Goal: Information Seeking & Learning: Learn about a topic

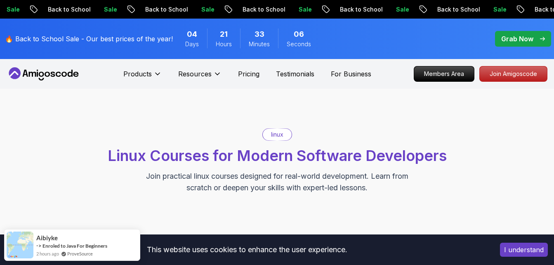
click at [274, 131] on p "linux" at bounding box center [277, 134] width 12 height 8
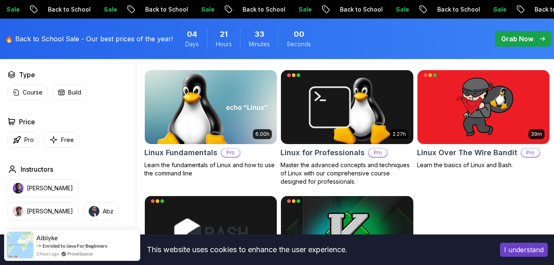
scroll to position [260, 0]
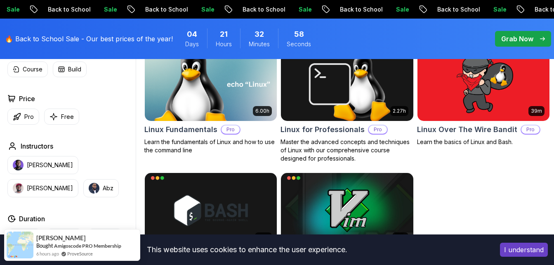
click at [229, 103] on img at bounding box center [211, 84] width 139 height 78
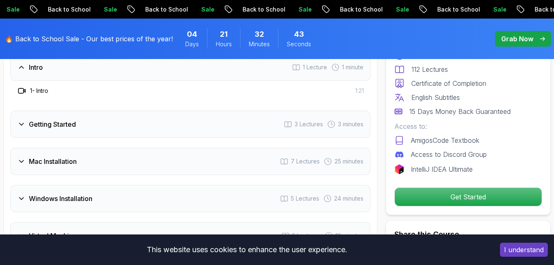
scroll to position [1124, 0]
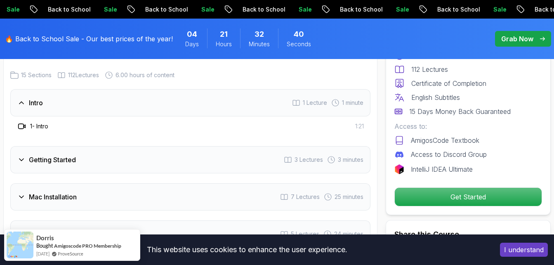
click at [236, 93] on div "Intro 1 Lecture 1 minute" at bounding box center [190, 102] width 360 height 27
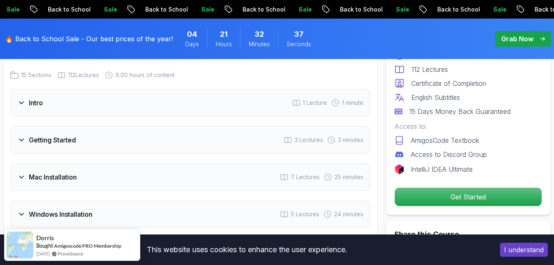
click at [281, 129] on div "Getting Started 3 Lectures 3 minutes" at bounding box center [190, 139] width 360 height 27
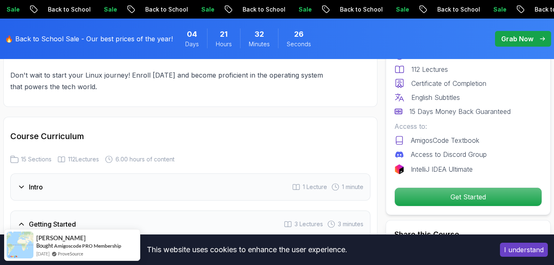
scroll to position [1028, 0]
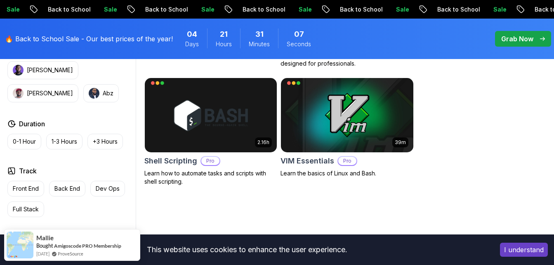
scroll to position [355, 0]
